Goal: Information Seeking & Learning: Learn about a topic

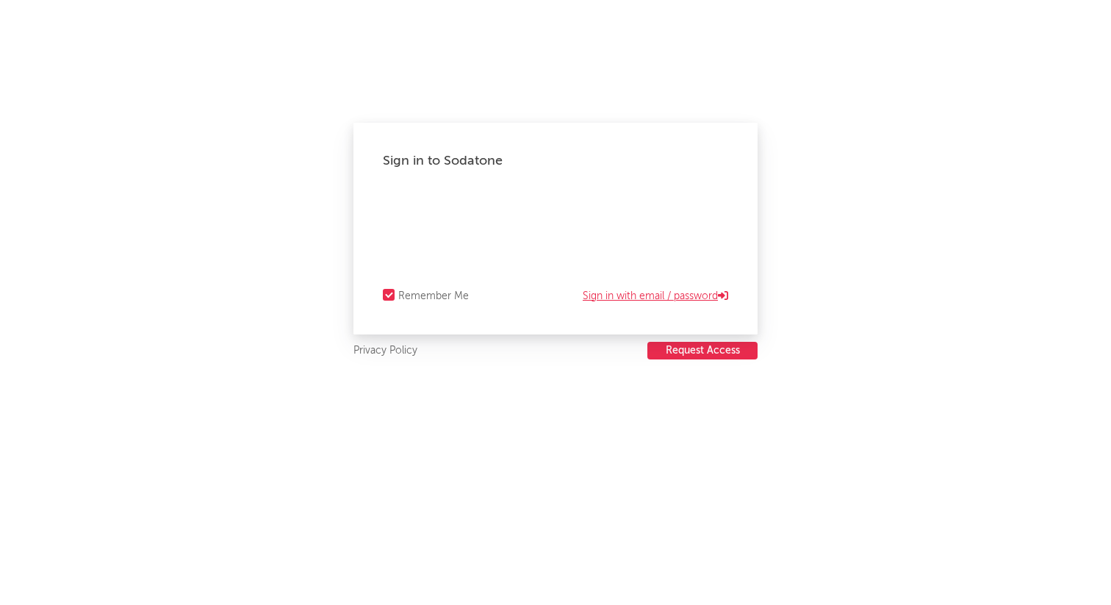
click at [645, 294] on link "Sign in with email / password" at bounding box center [656, 296] width 146 height 18
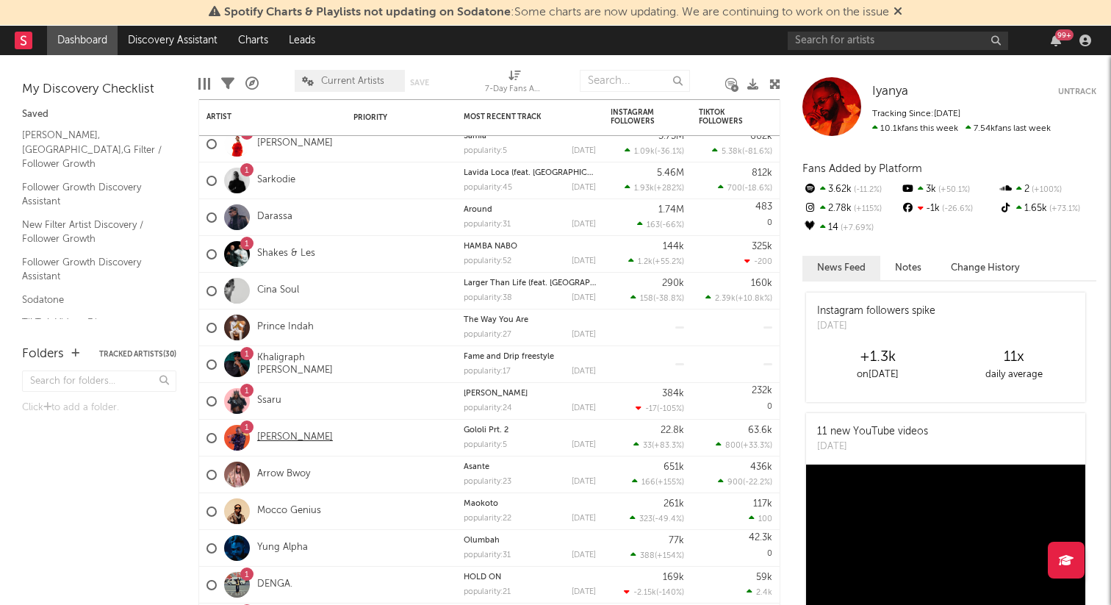
click at [267, 439] on link "[PERSON_NAME]" at bounding box center [295, 437] width 76 height 12
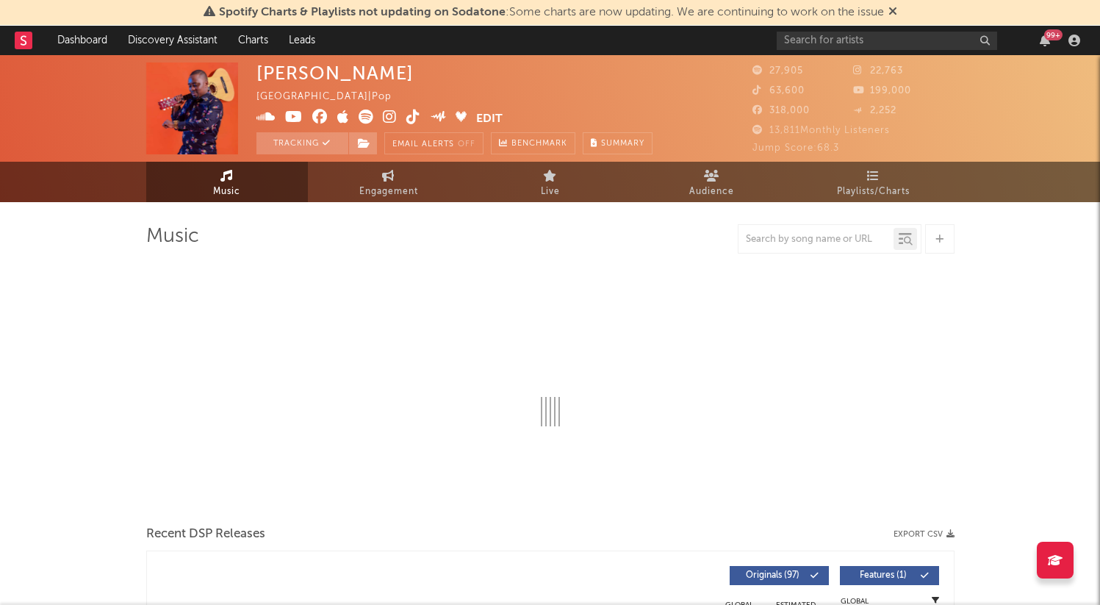
select select "6m"
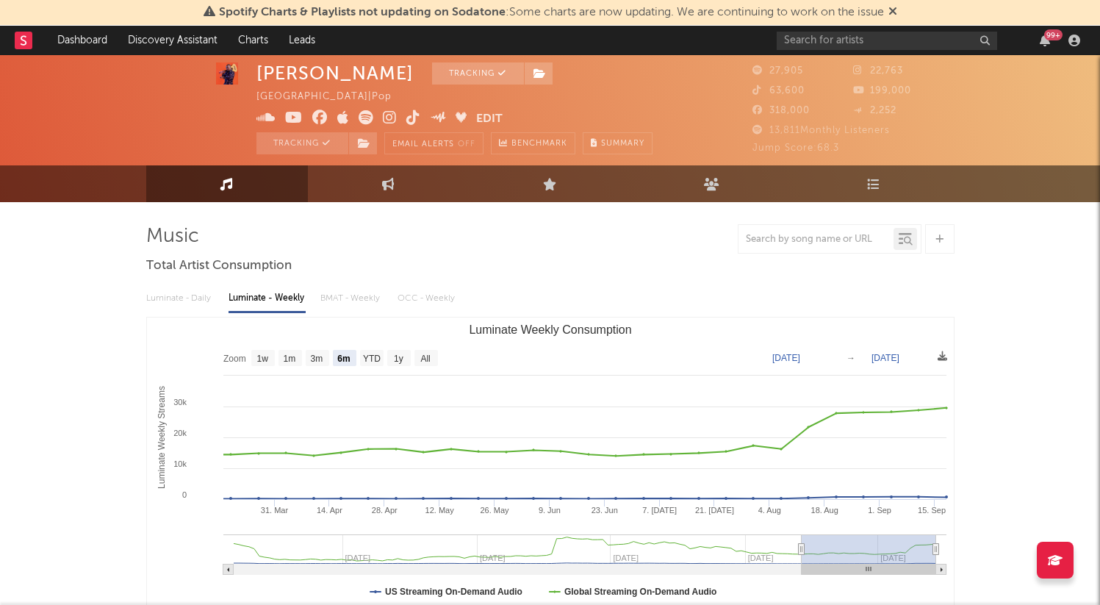
scroll to position [9, 0]
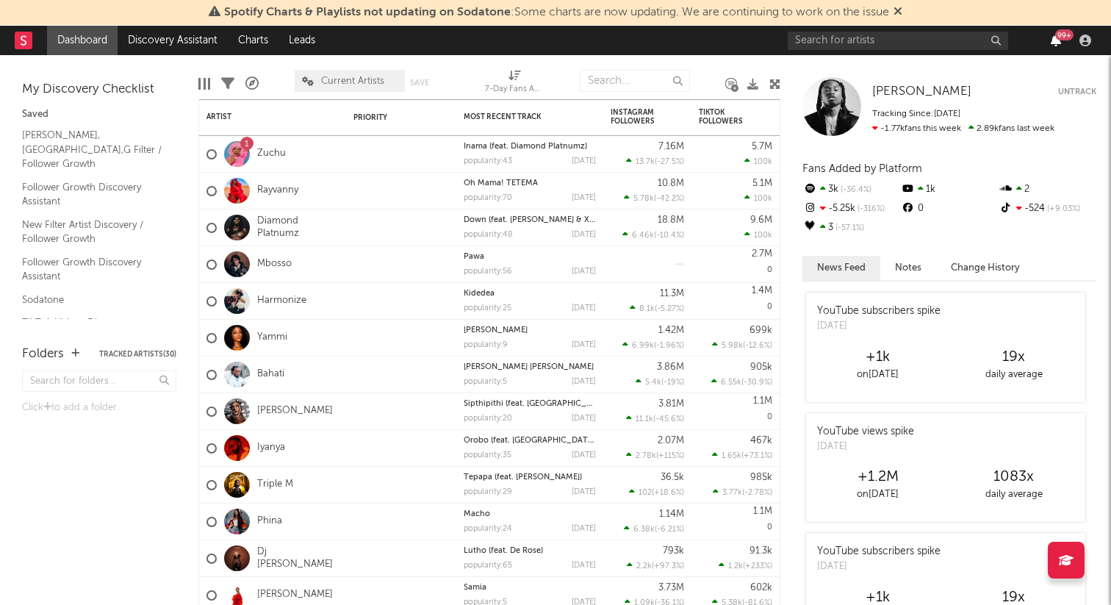
click at [1056, 44] on icon "button" at bounding box center [1056, 41] width 10 height 12
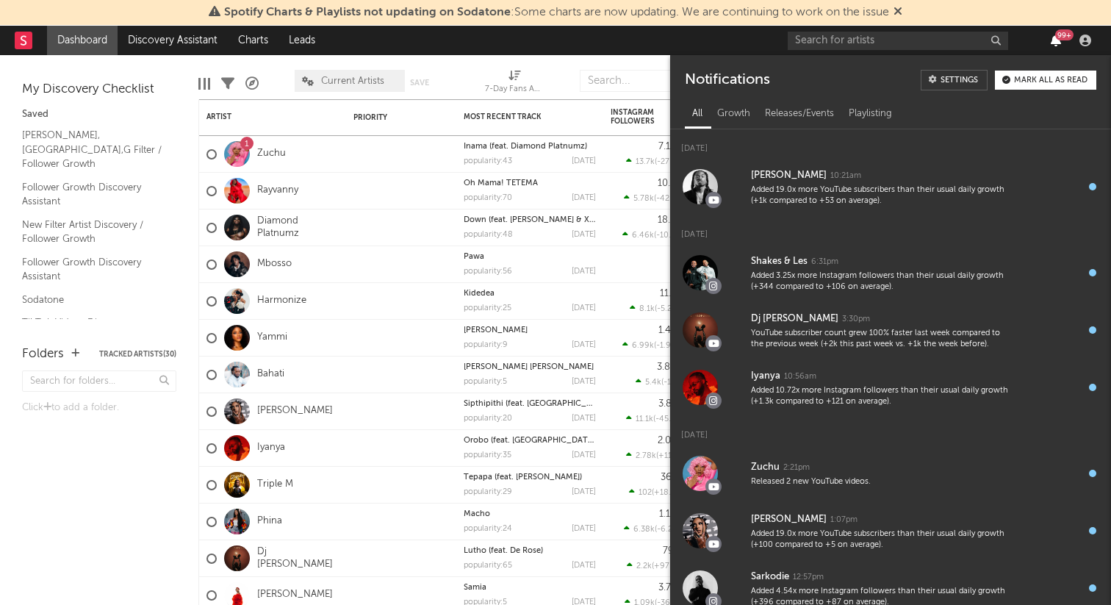
click at [1056, 44] on icon "button" at bounding box center [1056, 41] width 10 height 12
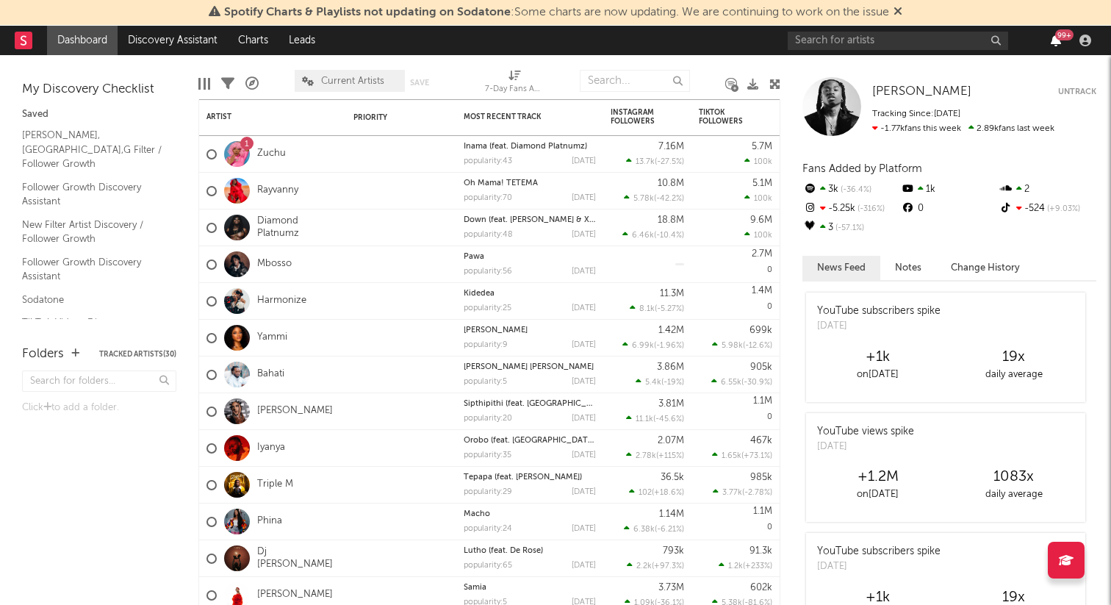
click at [1053, 40] on icon "button" at bounding box center [1056, 41] width 10 height 12
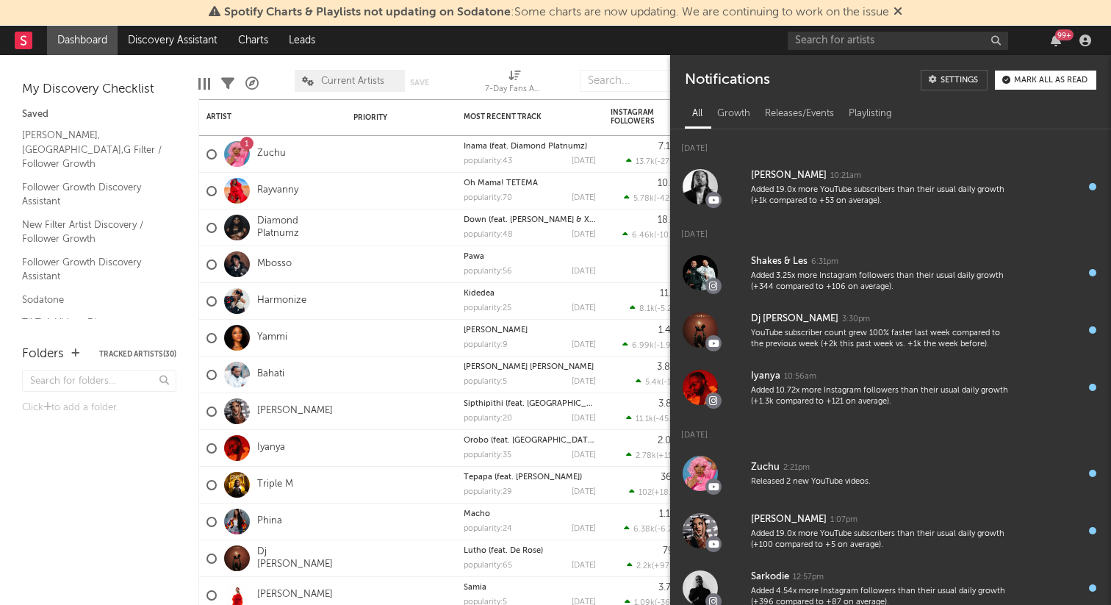
click at [1020, 71] on button "Mark all as read" at bounding box center [1045, 80] width 101 height 19
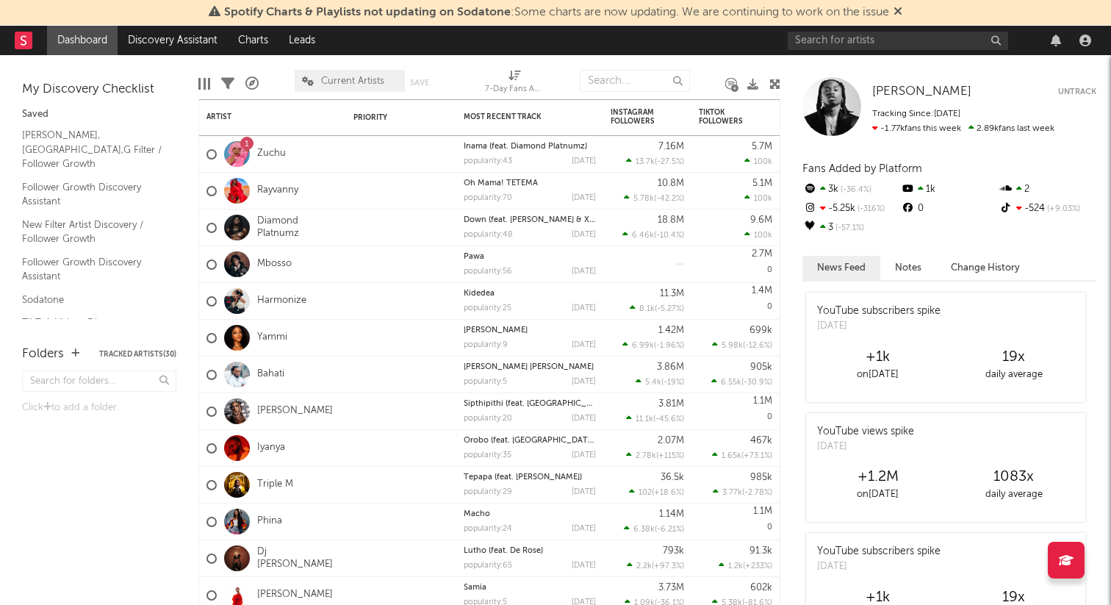
click at [1063, 45] on div at bounding box center [1056, 41] width 22 height 12
